Goal: Task Accomplishment & Management: Complete application form

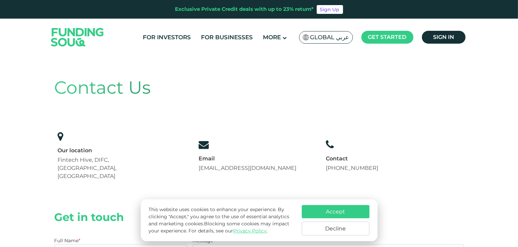
click at [343, 210] on button "Accept" at bounding box center [336, 211] width 68 height 13
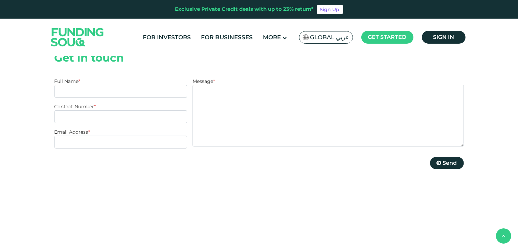
scroll to position [160, 0]
click at [235, 95] on textarea "Message *" at bounding box center [327, 116] width 271 height 62
paste textarea "Hello Team, I hope you're doing well. I wanted to reach out to explore a potent…"
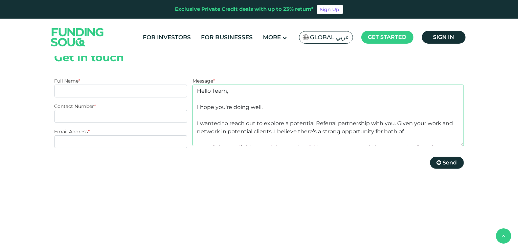
scroll to position [30, 0]
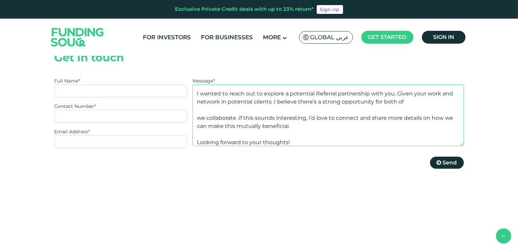
type textarea "Hello Team, I hope you're doing well. I wanted to reach out to explore a potent…"
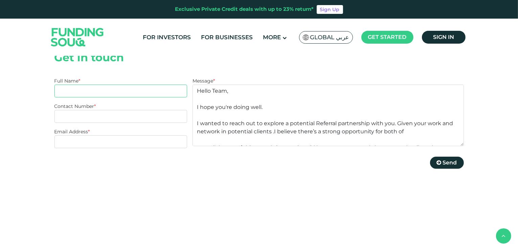
click at [138, 85] on input "Full Name *" at bounding box center [120, 91] width 133 height 13
type input "Karan kapoor"
type input "+971521120311"
click at [115, 135] on input "Email Address *" at bounding box center [120, 141] width 133 height 13
type input "karankapoor.co@gmail.com"
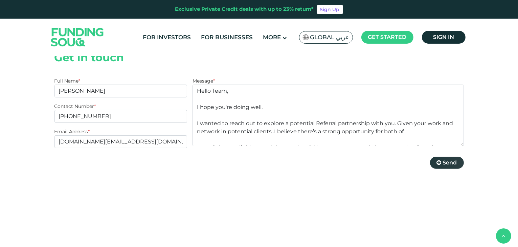
click at [453, 159] on span "Send" at bounding box center [450, 162] width 14 height 6
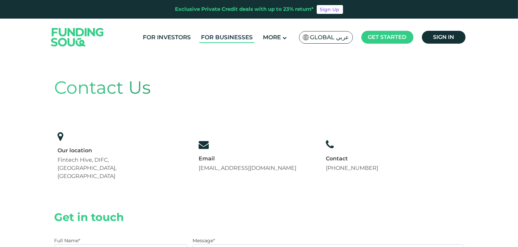
click at [228, 37] on link "For Businesses" at bounding box center [226, 37] width 55 height 11
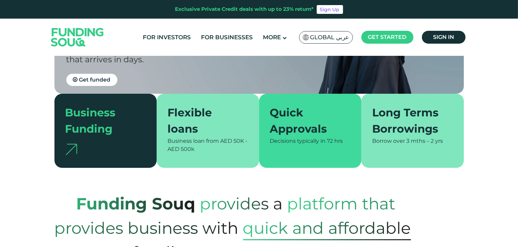
scroll to position [130, 0]
click at [303, 131] on div "Quick Approvals" at bounding box center [306, 120] width 73 height 32
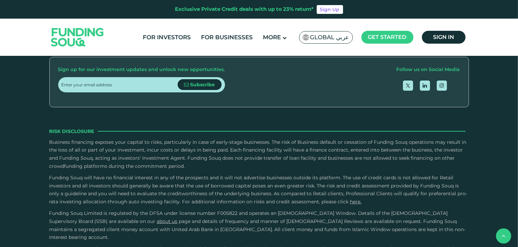
scroll to position [1193, 0]
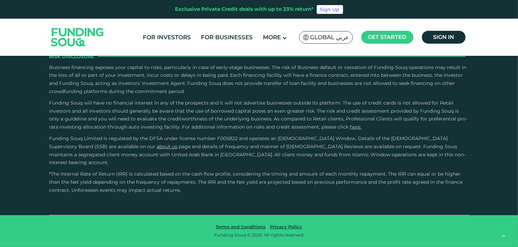
scroll to position [1283, 0]
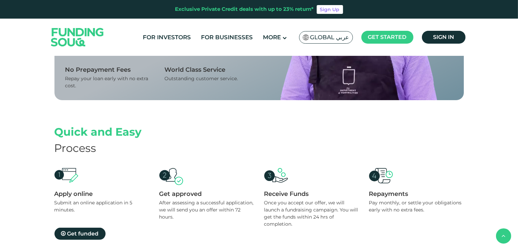
scroll to position [556, 0]
click at [84, 235] on span "Get funded" at bounding box center [82, 233] width 31 height 6
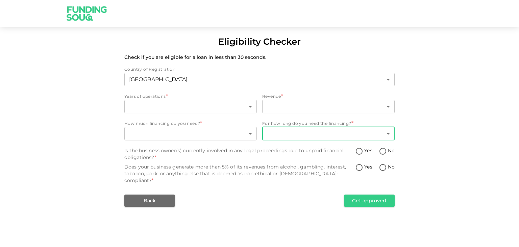
click at [387, 132] on body "Eligibility Checker Check if you are eligible for a loan in less than 30 second…" at bounding box center [259, 123] width 519 height 247
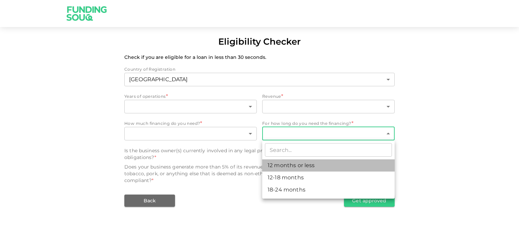
click at [305, 164] on li "12 months or less" at bounding box center [328, 165] width 133 height 12
type input "1"
